Goal: Task Accomplishment & Management: Use online tool/utility

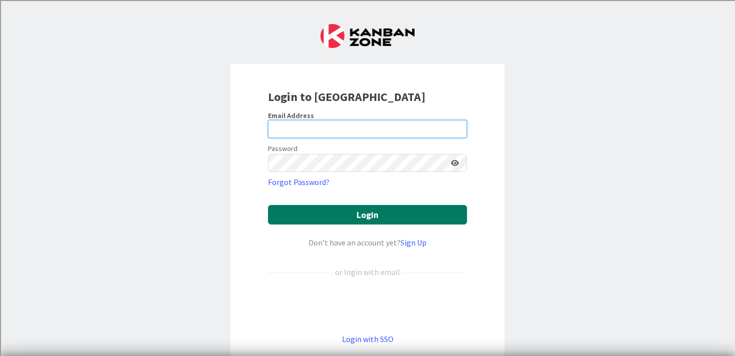
type input "[PERSON_NAME][EMAIL_ADDRESS][PERSON_NAME][DOMAIN_NAME]"
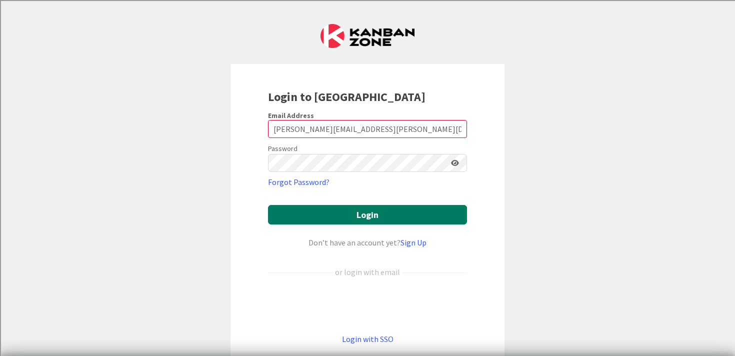
click at [368, 218] on button "Login" at bounding box center [367, 214] width 199 height 19
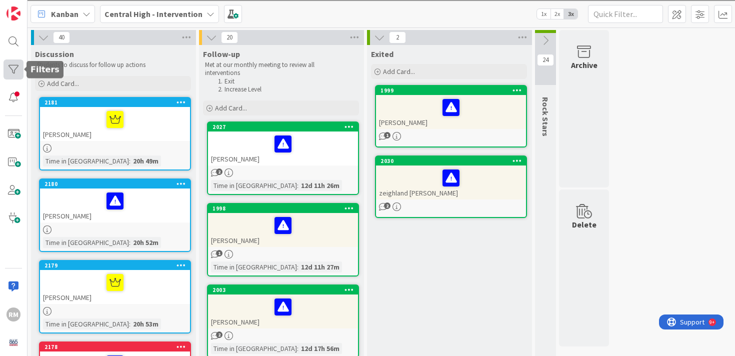
click at [11, 70] on div at bounding box center [13, 69] width 20 height 20
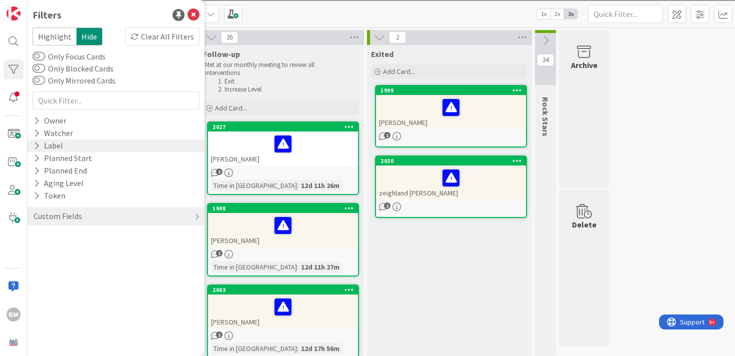
click at [55, 144] on div "Label" at bounding box center [47, 145] width 31 height 12
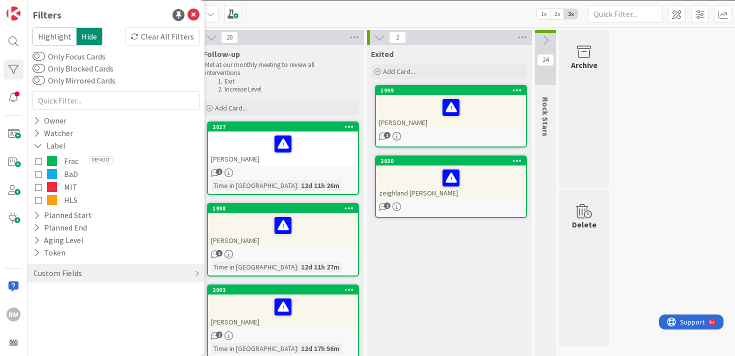
click at [62, 172] on button "BaD" at bounding box center [116, 173] width 162 height 13
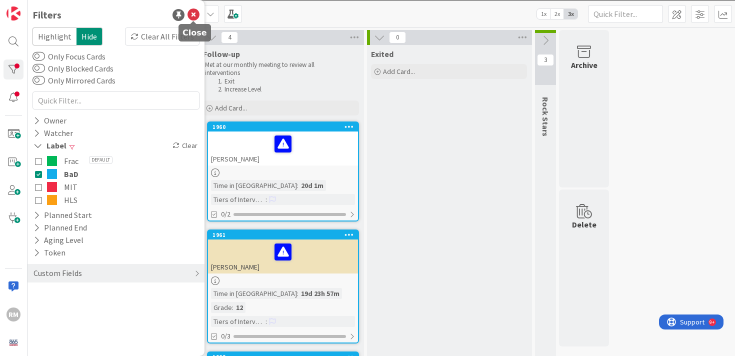
click at [192, 16] on icon at bounding box center [193, 15] width 12 height 12
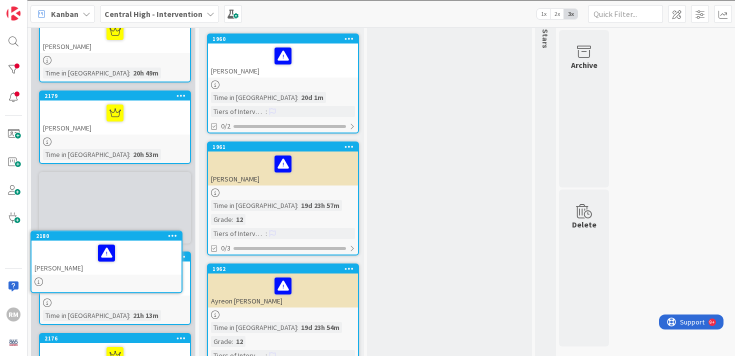
scroll to position [113, 0]
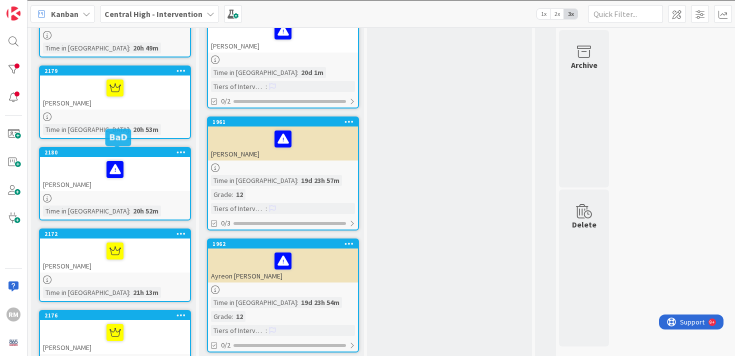
drag, startPoint x: 137, startPoint y: 154, endPoint x: 128, endPoint y: 273, distance: 119.8
click at [128, 273] on link "2172 [PERSON_NAME] Time in [GEOGRAPHIC_DATA] : 21h 13m" at bounding box center [115, 264] width 152 height 73
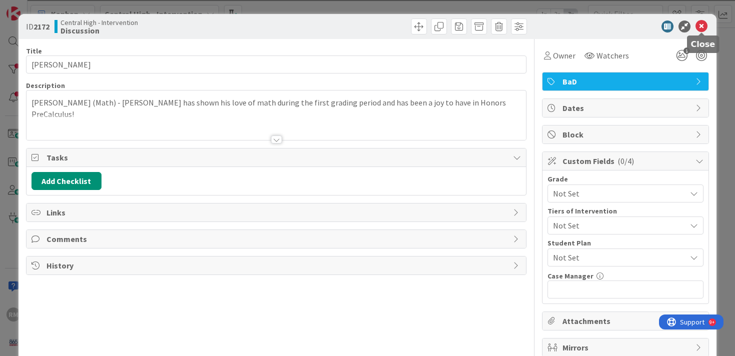
click at [703, 27] on icon at bounding box center [701, 26] width 12 height 12
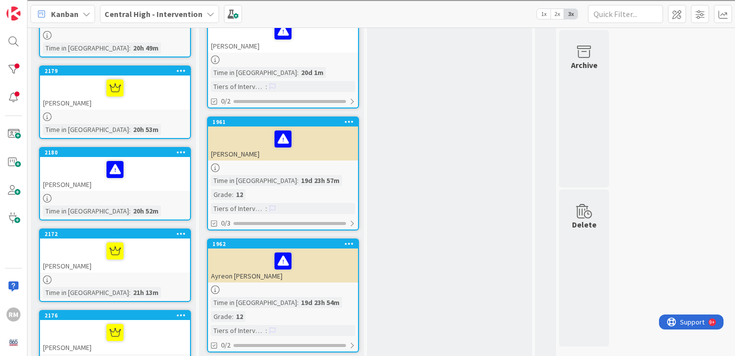
click at [152, 95] on div at bounding box center [115, 87] width 144 height 21
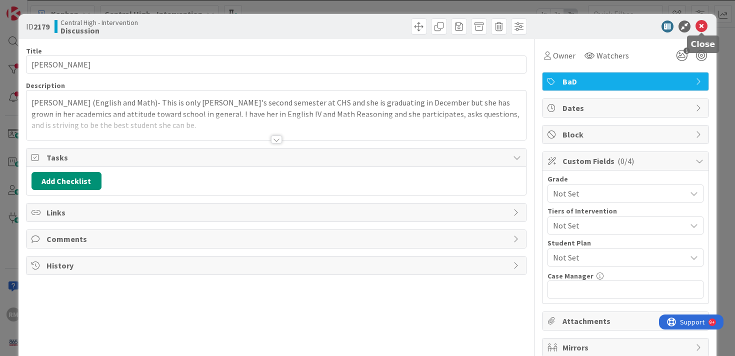
click at [701, 27] on icon at bounding box center [701, 26] width 12 height 12
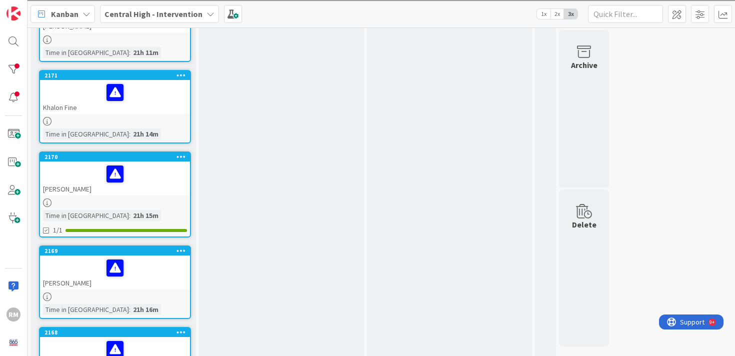
scroll to position [666, 0]
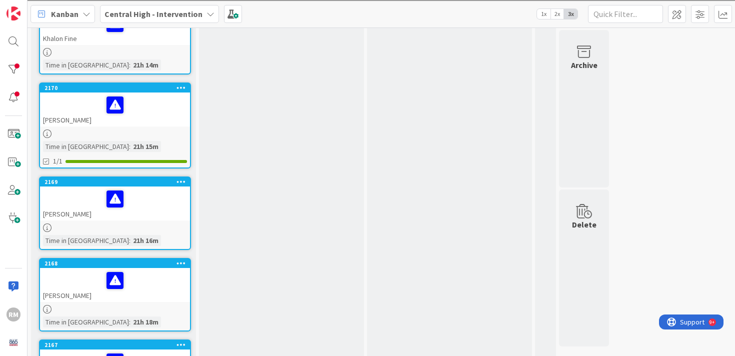
click at [156, 122] on div "[PERSON_NAME]" at bounding box center [115, 109] width 150 height 34
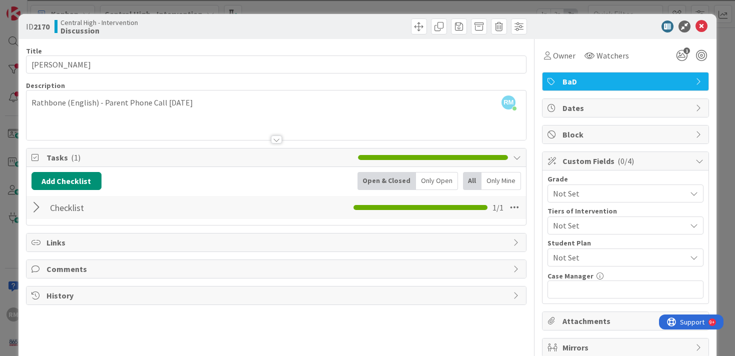
click at [34, 209] on div at bounding box center [37, 207] width 13 height 18
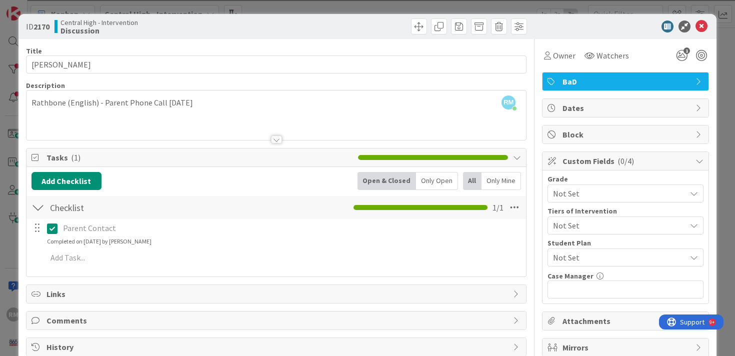
click at [38, 209] on div at bounding box center [37, 207] width 13 height 18
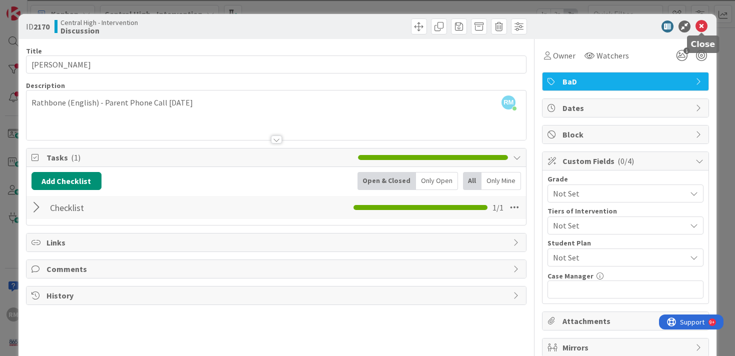
click at [701, 27] on icon at bounding box center [701, 26] width 12 height 12
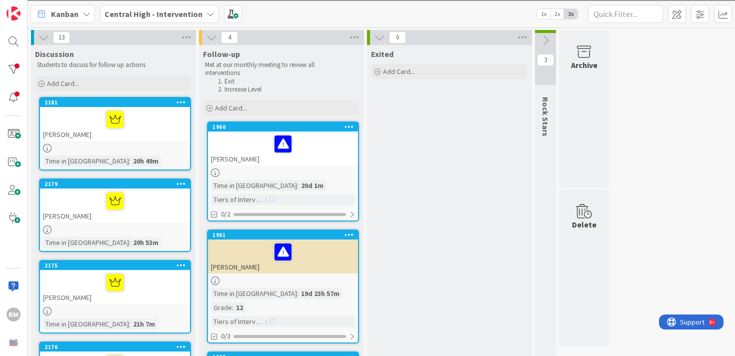
drag, startPoint x: 158, startPoint y: 176, endPoint x: 318, endPoint y: 4, distance: 234.9
click at [13, 43] on div at bounding box center [13, 41] width 20 height 20
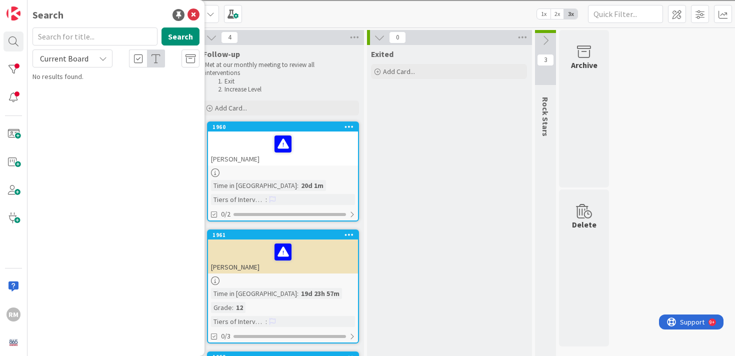
click at [92, 38] on input "text" at bounding box center [94, 36] width 125 height 18
type input "[PERSON_NAME]"
click at [195, 15] on icon at bounding box center [193, 15] width 12 height 12
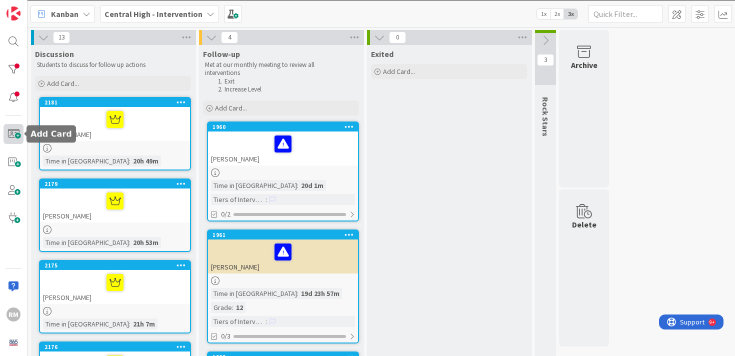
click at [14, 138] on span at bounding box center [13, 134] width 20 height 20
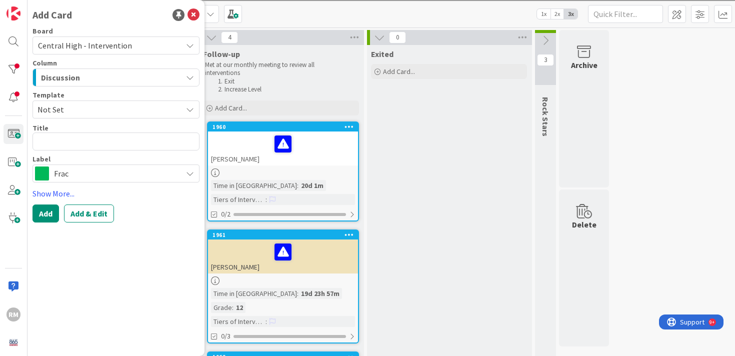
click at [65, 143] on textarea at bounding box center [115, 141] width 167 height 18
type textarea "x"
type textarea "J"
type textarea "x"
type textarea "[PERSON_NAME]"
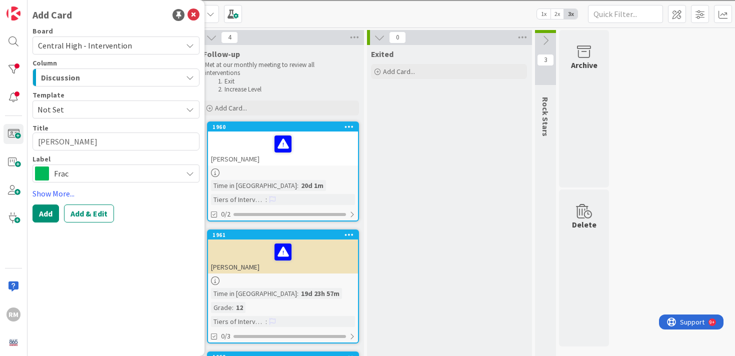
type textarea "x"
type textarea "Jam"
type textarea "x"
type textarea "[PERSON_NAME]"
type textarea "x"
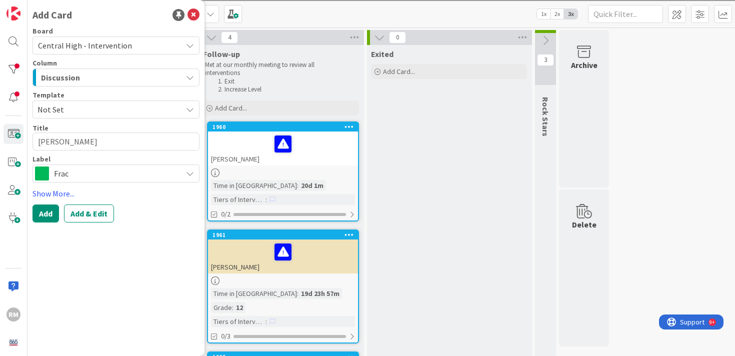
type textarea "[PERSON_NAME]"
type textarea "x"
type textarea "[PERSON_NAME]"
type textarea "x"
type textarea "[PERSON_NAME]"
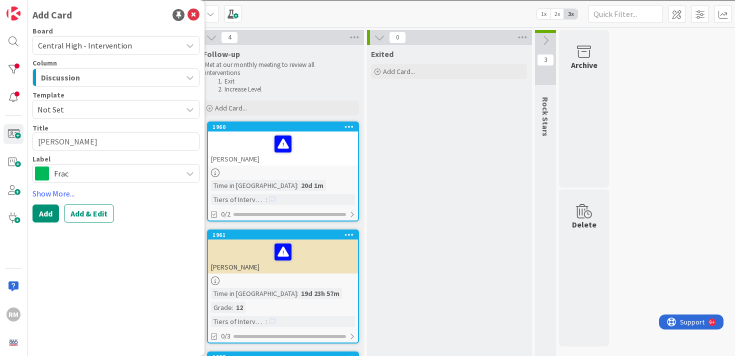
type textarea "x"
type textarea "[PERSON_NAME]"
type textarea "x"
type textarea "[PERSON_NAME]"
type textarea "x"
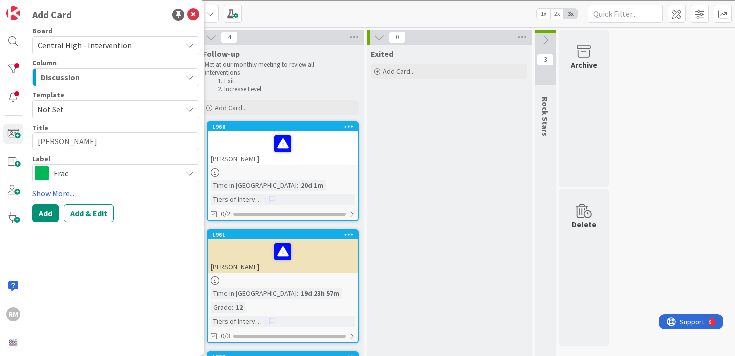
type textarea "[PERSON_NAME]"
type textarea "x"
type textarea "[PERSON_NAME]"
type textarea "x"
type textarea "[PERSON_NAME]"
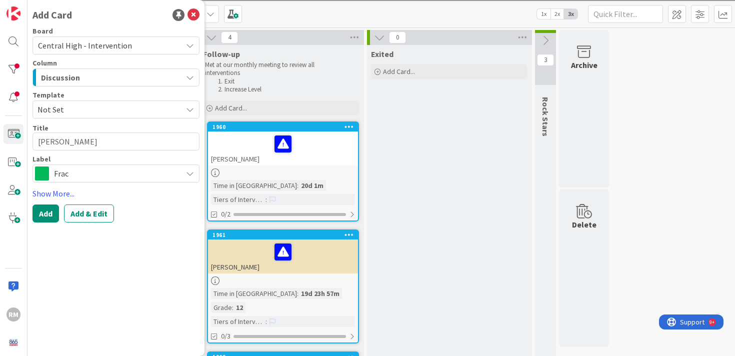
click at [90, 174] on span "Frac" at bounding box center [115, 173] width 123 height 14
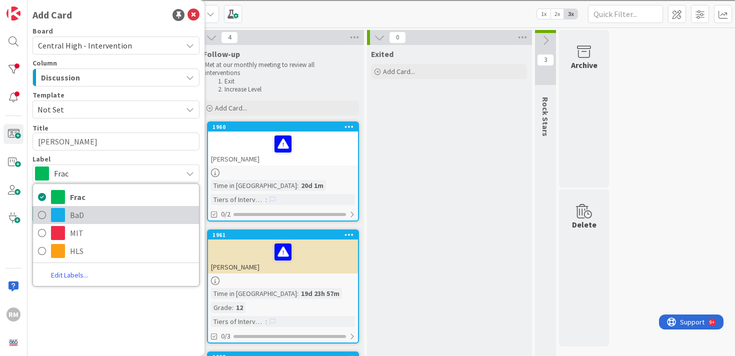
click at [86, 216] on span "BaD" at bounding box center [132, 214] width 124 height 15
type textarea "x"
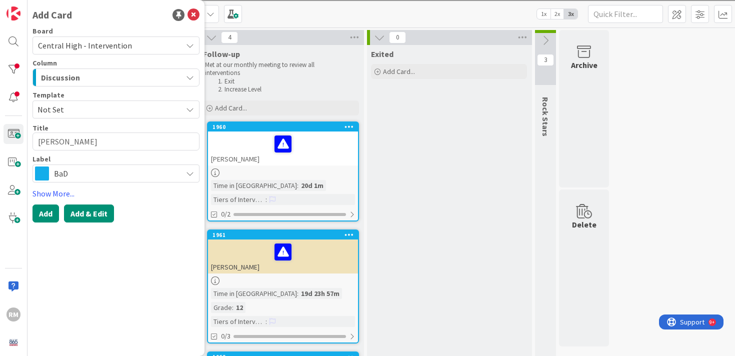
click at [87, 214] on button "Add & Edit" at bounding box center [89, 213] width 50 height 18
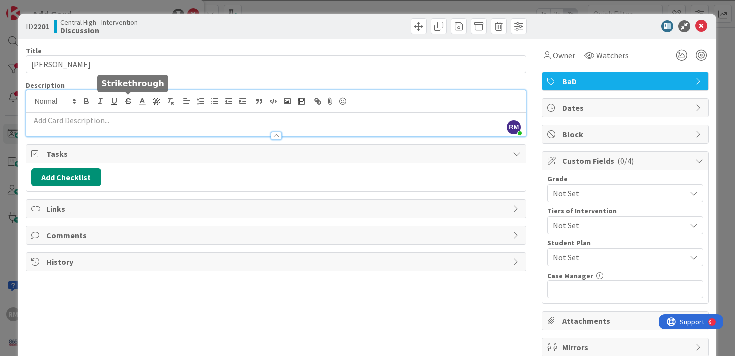
click at [126, 99] on div "[PERSON_NAME] [PERSON_NAME] just joined" at bounding box center [276, 113] width 500 height 46
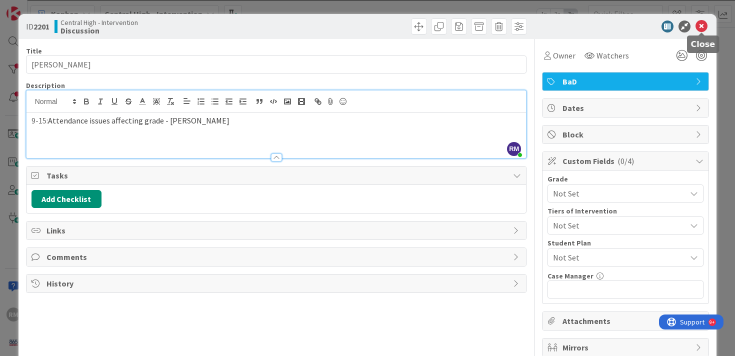
click at [701, 27] on icon at bounding box center [701, 26] width 12 height 12
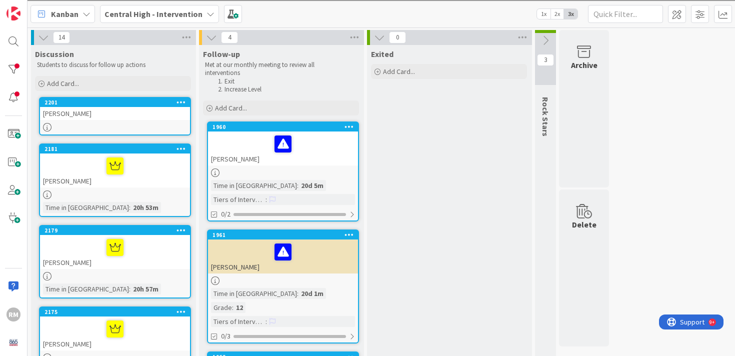
click at [123, 108] on div "[PERSON_NAME]" at bounding box center [115, 113] width 150 height 13
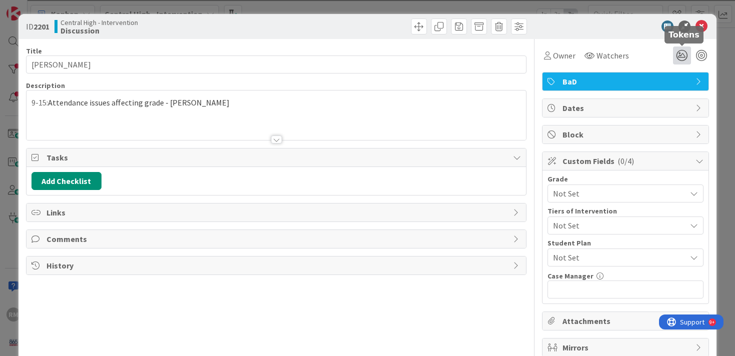
click at [682, 58] on icon at bounding box center [682, 55] width 18 height 18
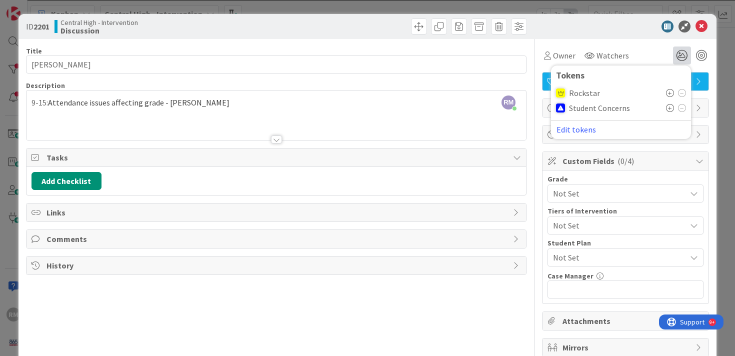
click at [671, 108] on icon at bounding box center [670, 108] width 8 height 8
click at [702, 29] on icon at bounding box center [701, 26] width 12 height 12
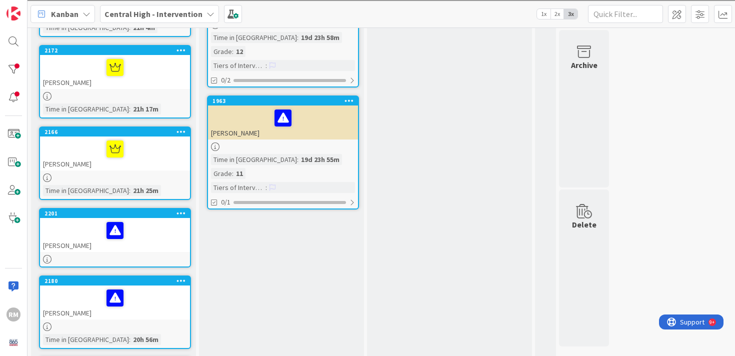
scroll to position [377, 0]
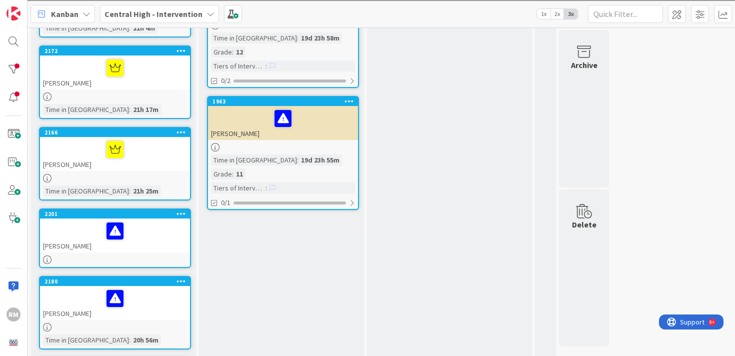
click at [335, 113] on link "1963 [PERSON_NAME] Time in Column : 19d 23h 55m Grade : 11 Tiers of Interventio…" at bounding box center [283, 153] width 152 height 114
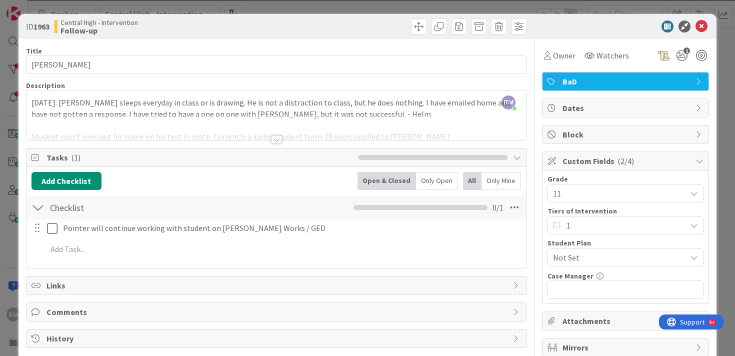
click at [275, 139] on div at bounding box center [276, 139] width 11 height 8
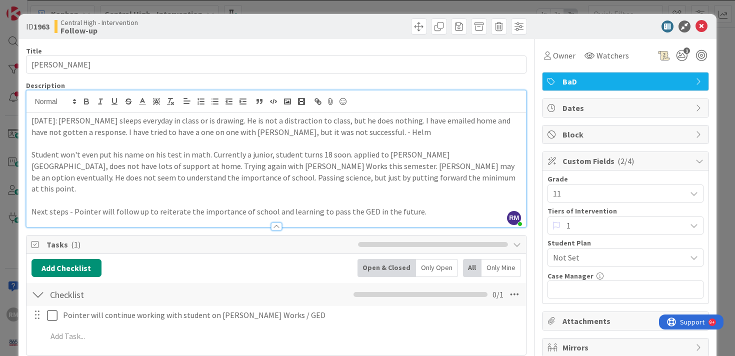
click at [277, 222] on div at bounding box center [276, 226] width 11 height 8
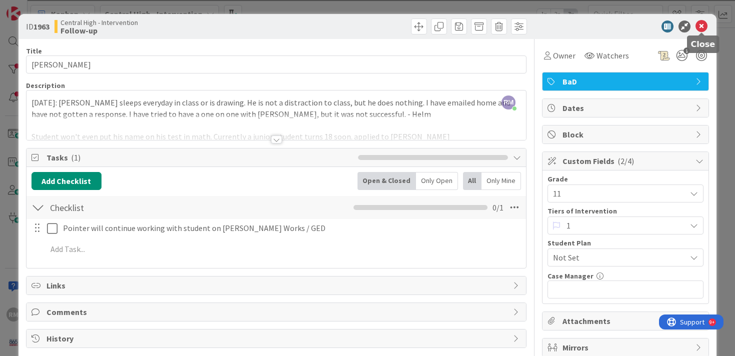
click at [703, 28] on icon at bounding box center [701, 26] width 12 height 12
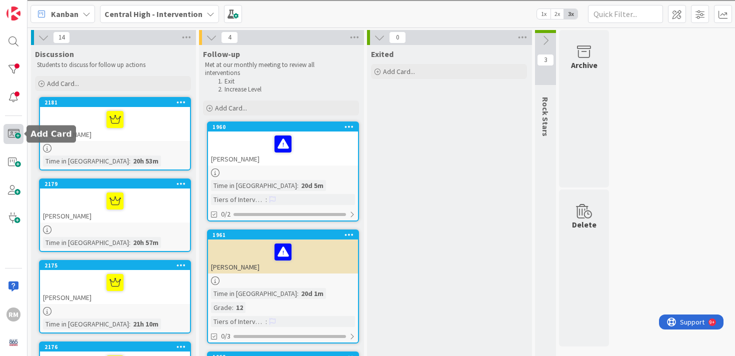
click at [14, 140] on span at bounding box center [13, 134] width 20 height 20
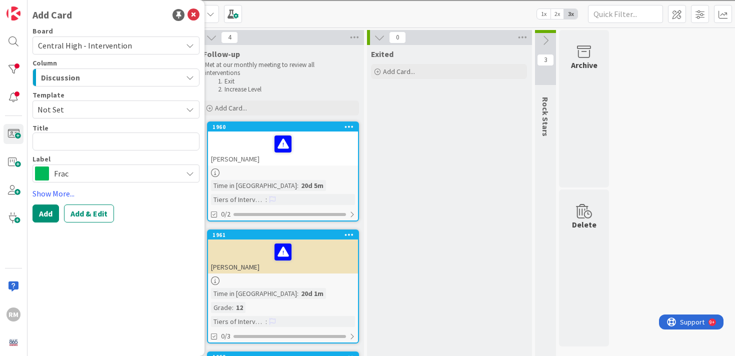
type textarea "x"
type textarea "[PERSON_NAME]"
click at [73, 177] on span "Frac" at bounding box center [115, 173] width 123 height 14
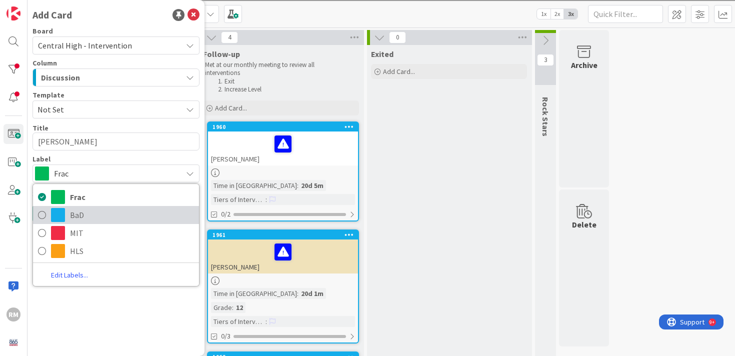
click at [73, 213] on span "BaD" at bounding box center [132, 214] width 124 height 15
type textarea "x"
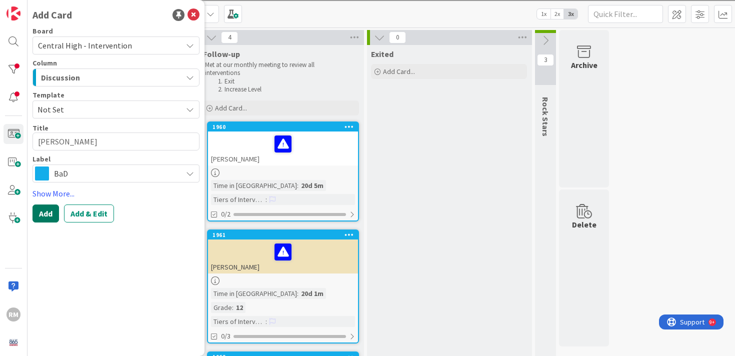
click at [46, 212] on button "Add" at bounding box center [45, 213] width 26 height 18
click at [78, 177] on span "Frac" at bounding box center [115, 173] width 123 height 14
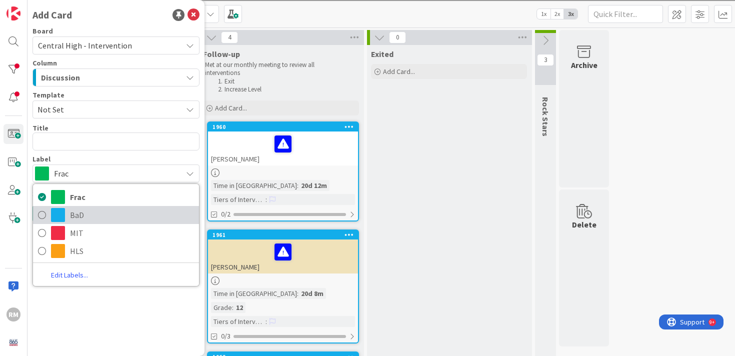
click at [72, 217] on span "BaD" at bounding box center [132, 214] width 124 height 15
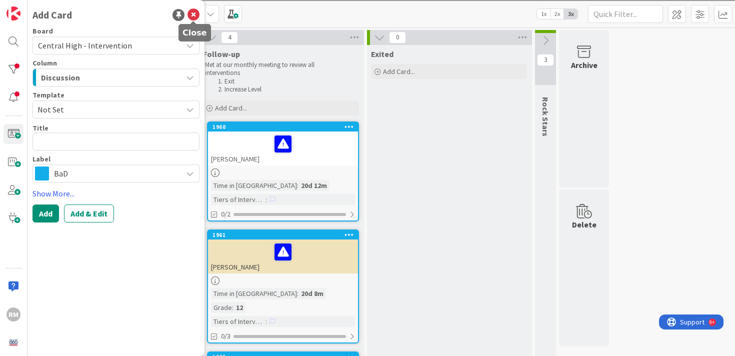
click at [194, 12] on icon at bounding box center [193, 15] width 12 height 12
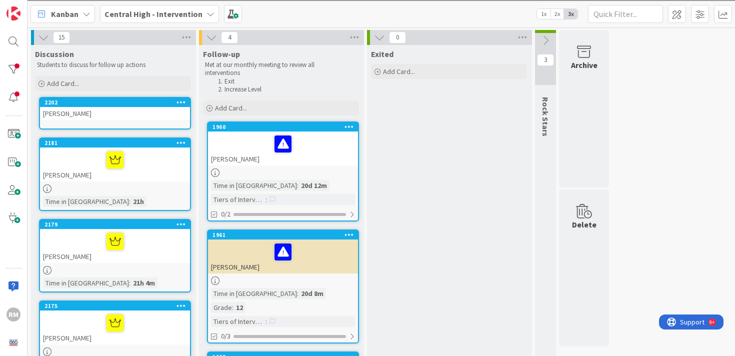
click at [121, 116] on div "[PERSON_NAME]" at bounding box center [115, 113] width 150 height 13
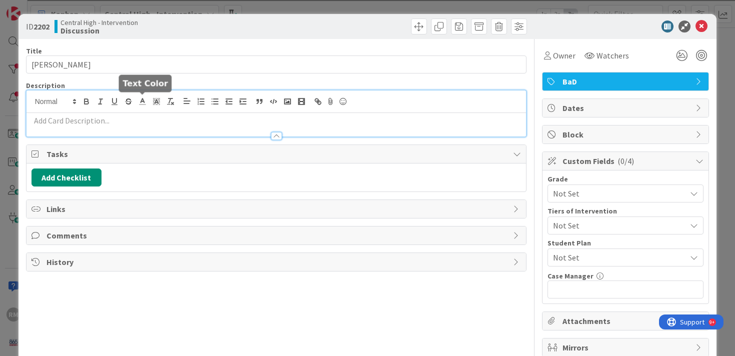
click at [144, 102] on div at bounding box center [276, 113] width 500 height 46
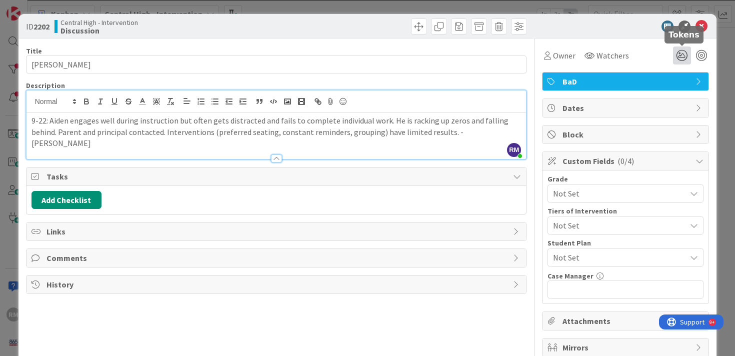
click at [677, 53] on icon at bounding box center [682, 55] width 18 height 18
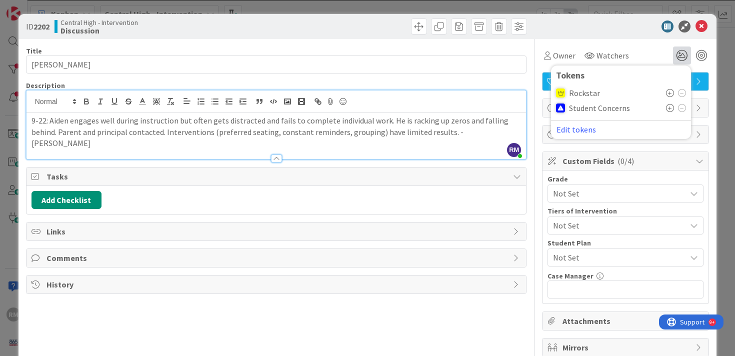
click at [671, 108] on icon at bounding box center [670, 108] width 8 height 8
click at [703, 25] on icon at bounding box center [701, 26] width 12 height 12
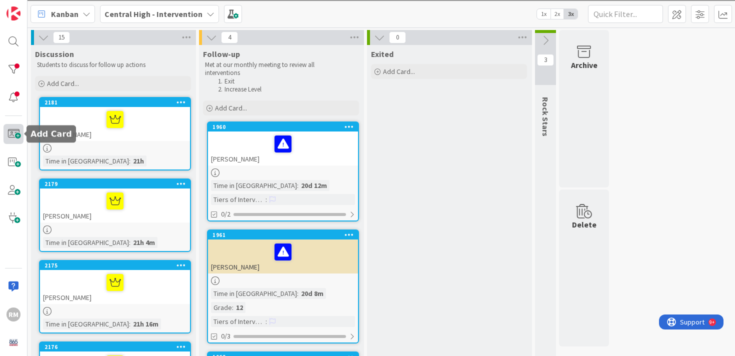
click at [15, 131] on span at bounding box center [13, 134] width 20 height 20
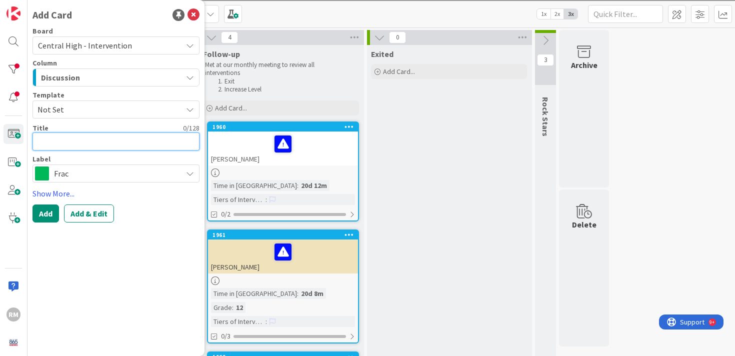
click at [93, 138] on textarea at bounding box center [115, 141] width 167 height 18
paste textarea "[DEMOGRAPHIC_DATA][PERSON_NAME]"
type textarea "x"
type textarea "[DEMOGRAPHIC_DATA][PERSON_NAME]"
click at [83, 168] on span "Frac" at bounding box center [115, 173] width 123 height 14
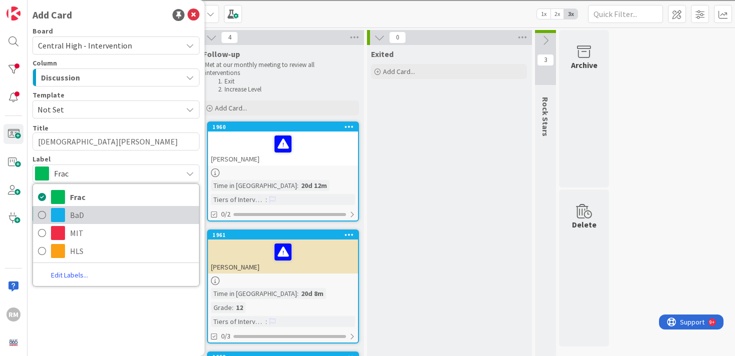
click at [78, 216] on span "BaD" at bounding box center [132, 214] width 124 height 15
type textarea "x"
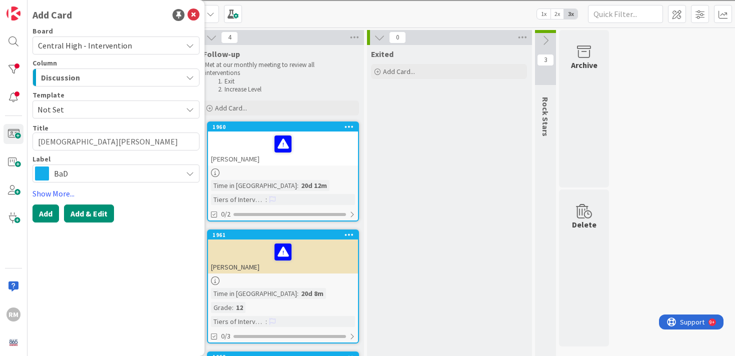
click at [94, 208] on button "Add & Edit" at bounding box center [89, 213] width 50 height 18
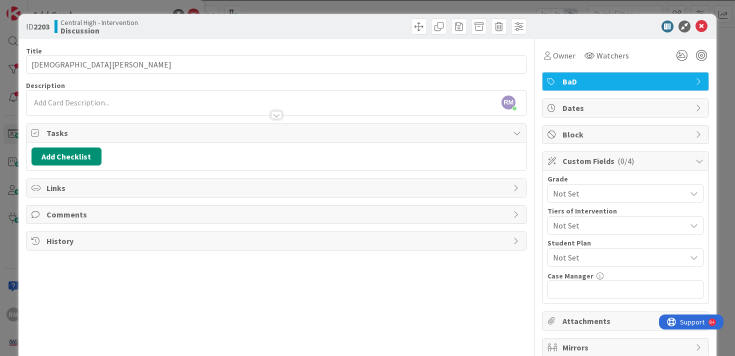
click at [153, 95] on div "[PERSON_NAME] [PERSON_NAME] just joined" at bounding box center [276, 102] width 500 height 25
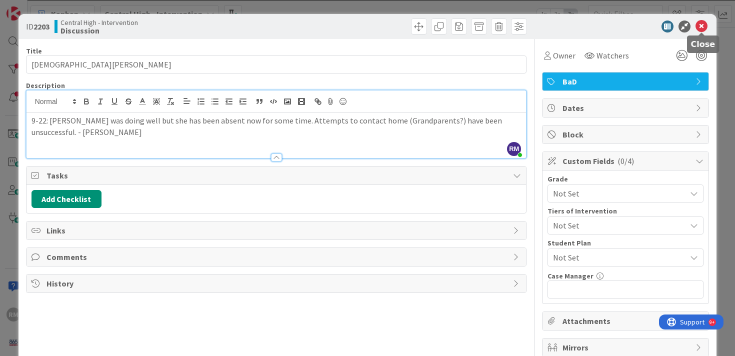
click at [705, 28] on icon at bounding box center [701, 26] width 12 height 12
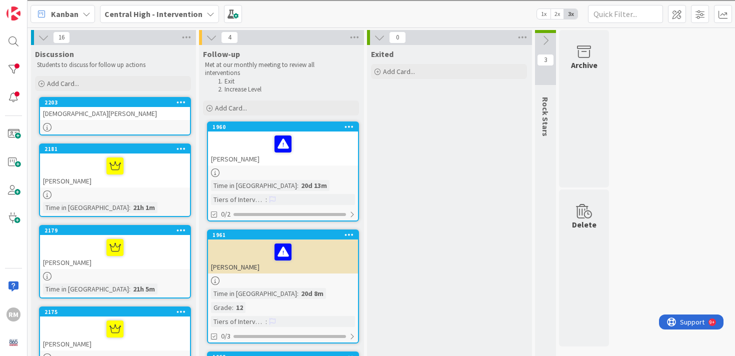
click at [155, 111] on div "[DEMOGRAPHIC_DATA][PERSON_NAME]" at bounding box center [115, 113] width 150 height 13
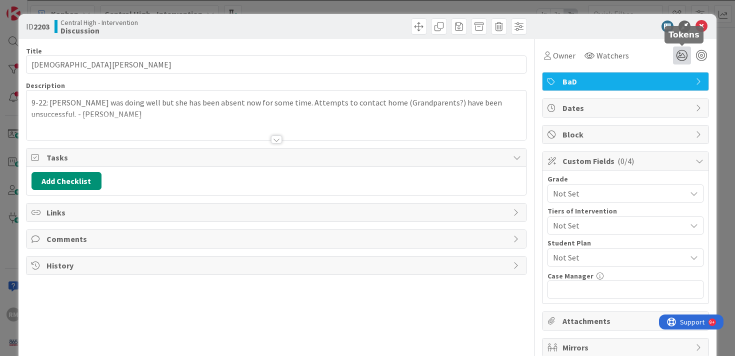
click at [680, 55] on icon at bounding box center [682, 55] width 18 height 18
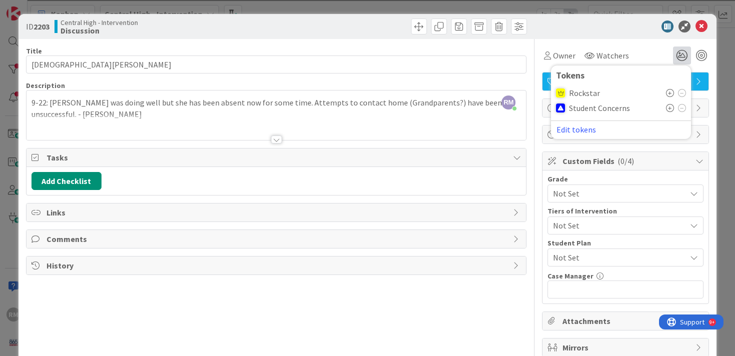
click at [672, 107] on icon at bounding box center [670, 108] width 8 height 8
click at [703, 28] on icon at bounding box center [701, 26] width 12 height 12
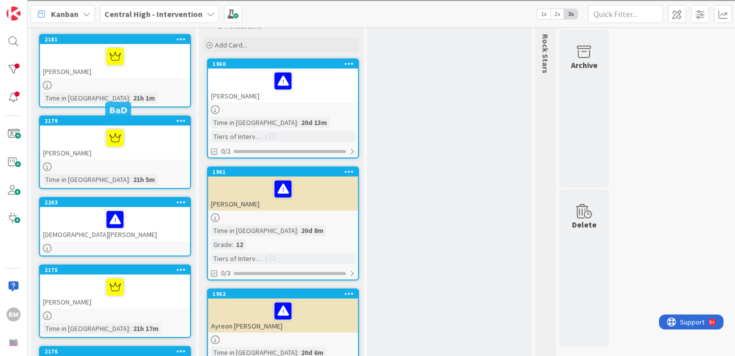
scroll to position [72, 0]
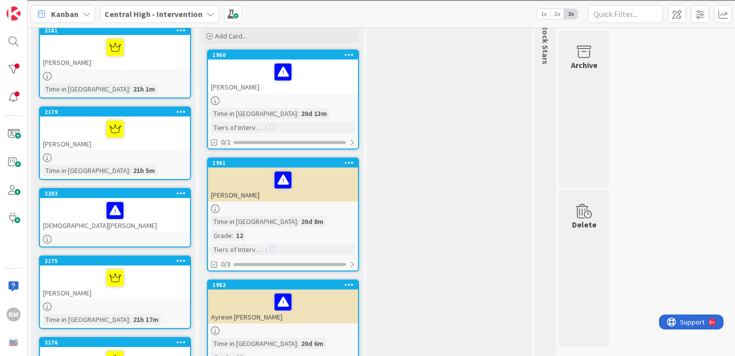
click at [156, 269] on div at bounding box center [115, 277] width 144 height 21
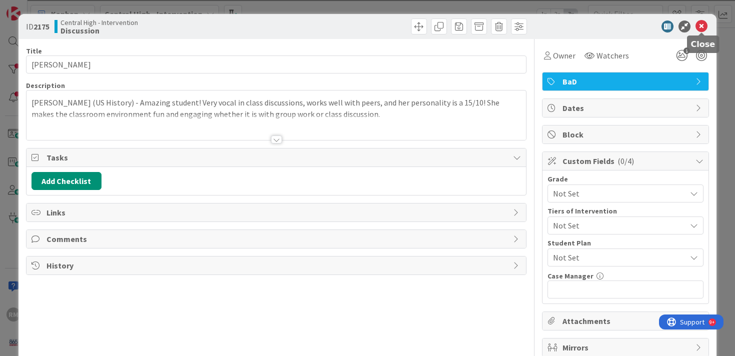
click at [700, 24] on icon at bounding box center [701, 26] width 12 height 12
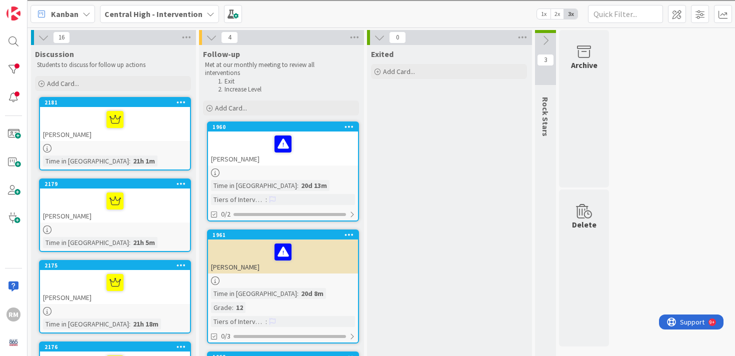
drag, startPoint x: 147, startPoint y: 204, endPoint x: 172, endPoint y: 0, distance: 205.4
click at [17, 134] on span at bounding box center [13, 134] width 20 height 20
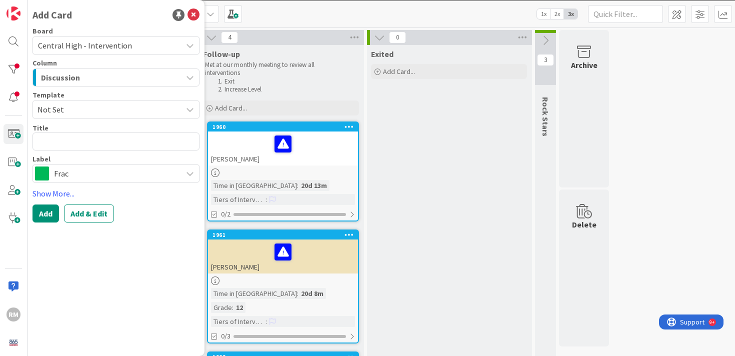
type textarea "x"
type textarea "[PERSON_NAME]"
click at [96, 175] on span "Frac" at bounding box center [115, 173] width 123 height 14
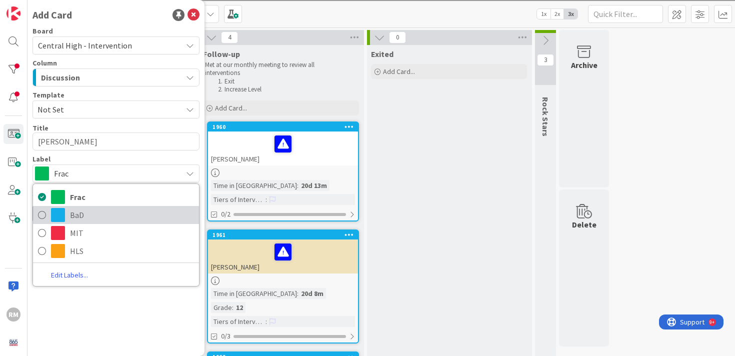
click at [81, 214] on span "BaD" at bounding box center [132, 214] width 124 height 15
type textarea "x"
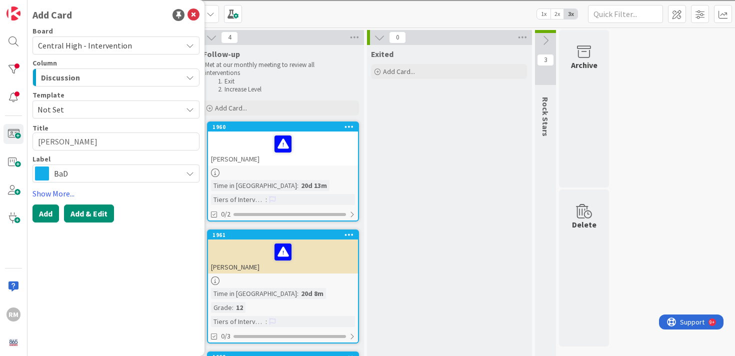
click at [92, 215] on button "Add & Edit" at bounding box center [89, 213] width 50 height 18
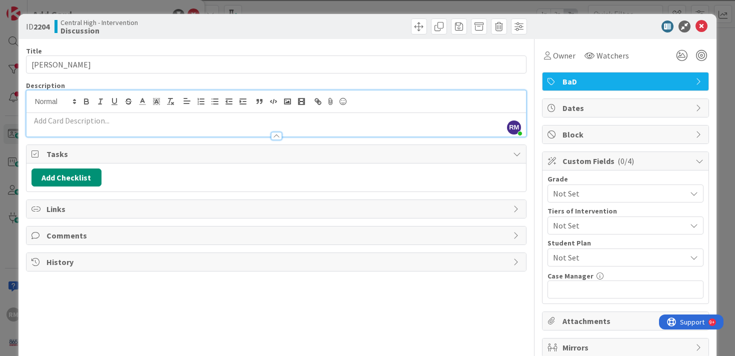
click at [102, 101] on div "[PERSON_NAME] [PERSON_NAME] just joined" at bounding box center [276, 113] width 500 height 46
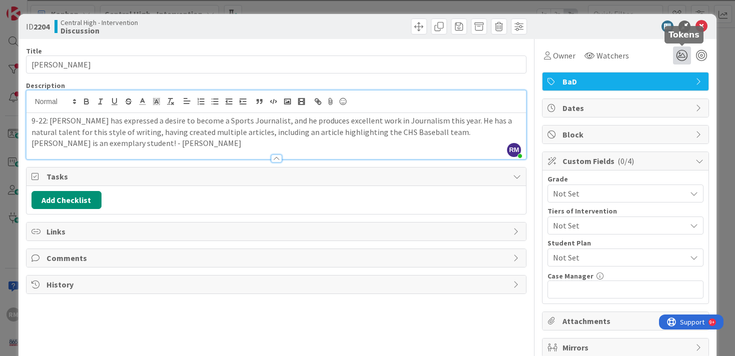
click at [681, 55] on icon at bounding box center [682, 55] width 18 height 18
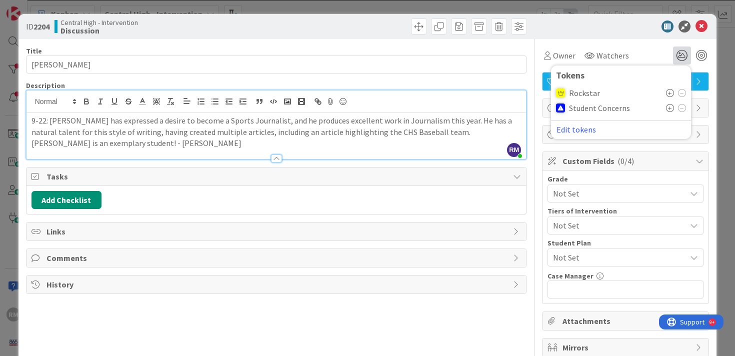
click at [671, 95] on icon at bounding box center [670, 93] width 8 height 8
click at [704, 22] on icon at bounding box center [701, 26] width 12 height 12
